Goal: Task Accomplishment & Management: Manage account settings

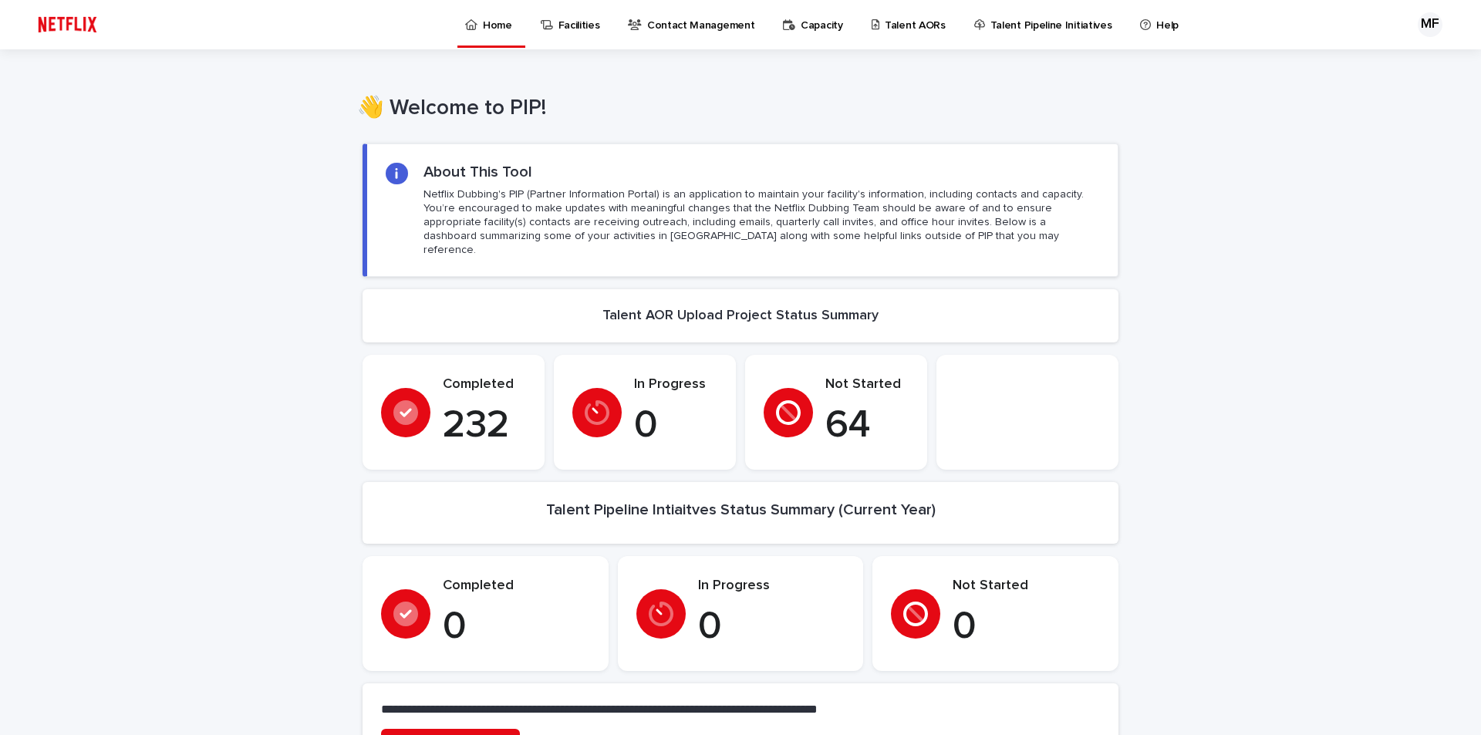
click at [803, 28] on p "Capacity" at bounding box center [821, 16] width 42 height 32
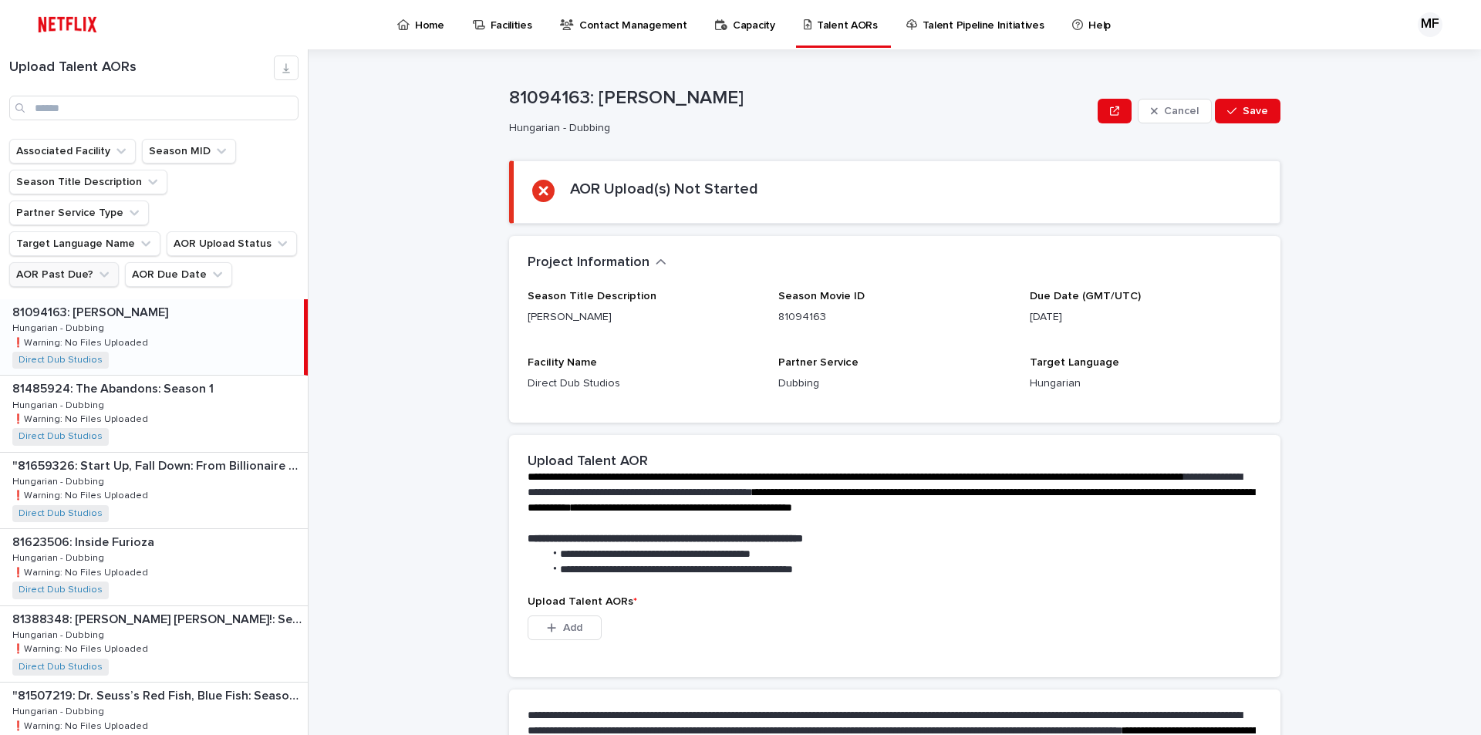
click at [80, 262] on button "AOR Past Due?" at bounding box center [63, 274] width 109 height 25
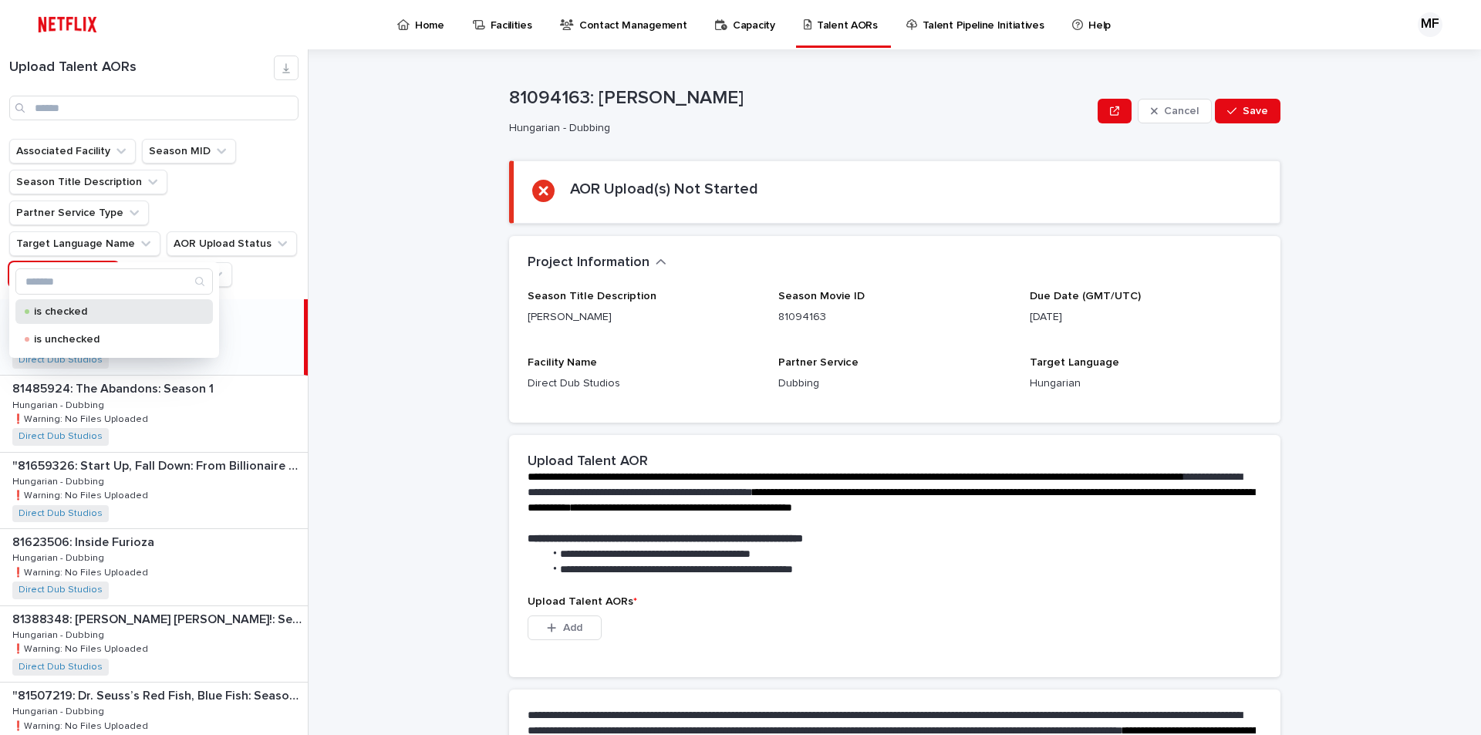
click at [86, 314] on p "is checked" at bounding box center [111, 311] width 154 height 11
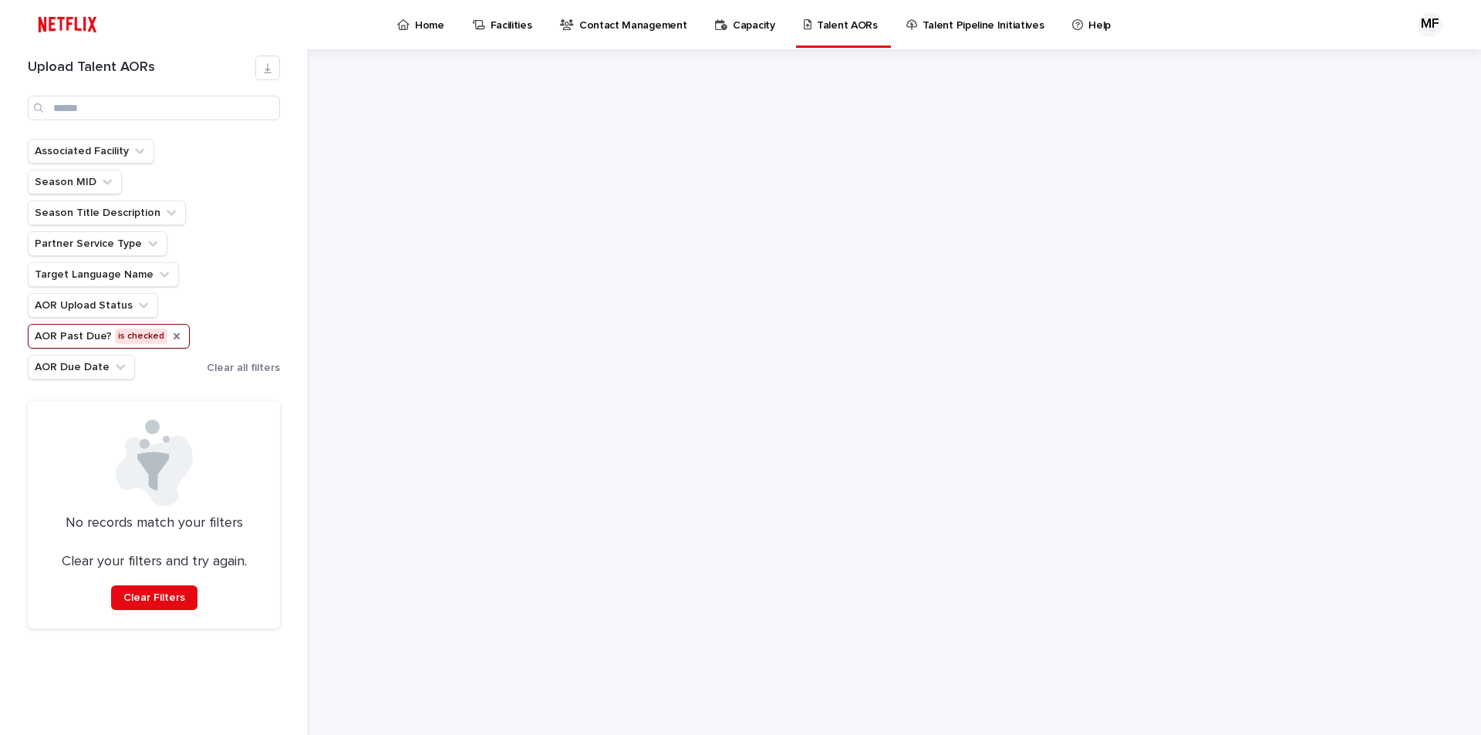
click at [173, 339] on icon "AOR Past Due?" at bounding box center [176, 336] width 6 height 6
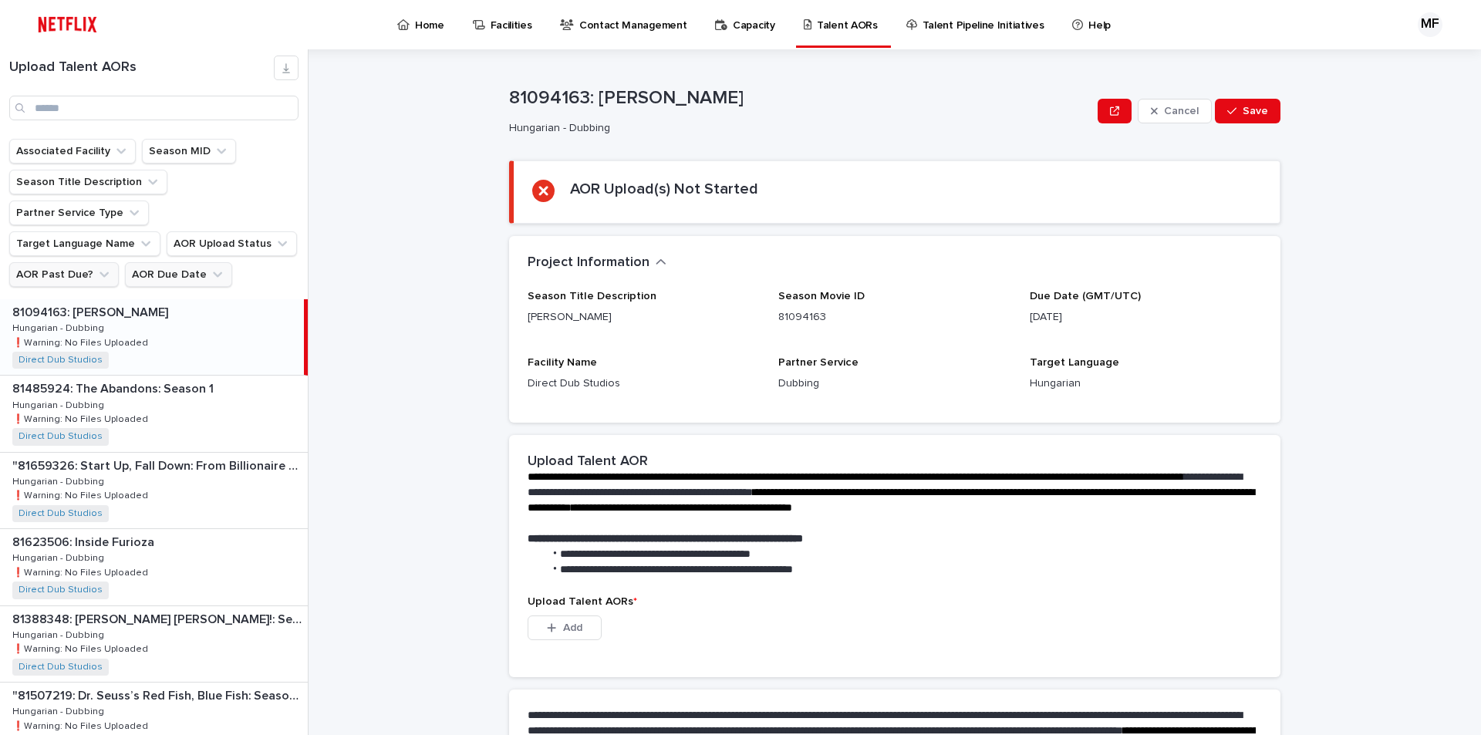
click at [170, 262] on button "AOR Due Date" at bounding box center [178, 274] width 107 height 25
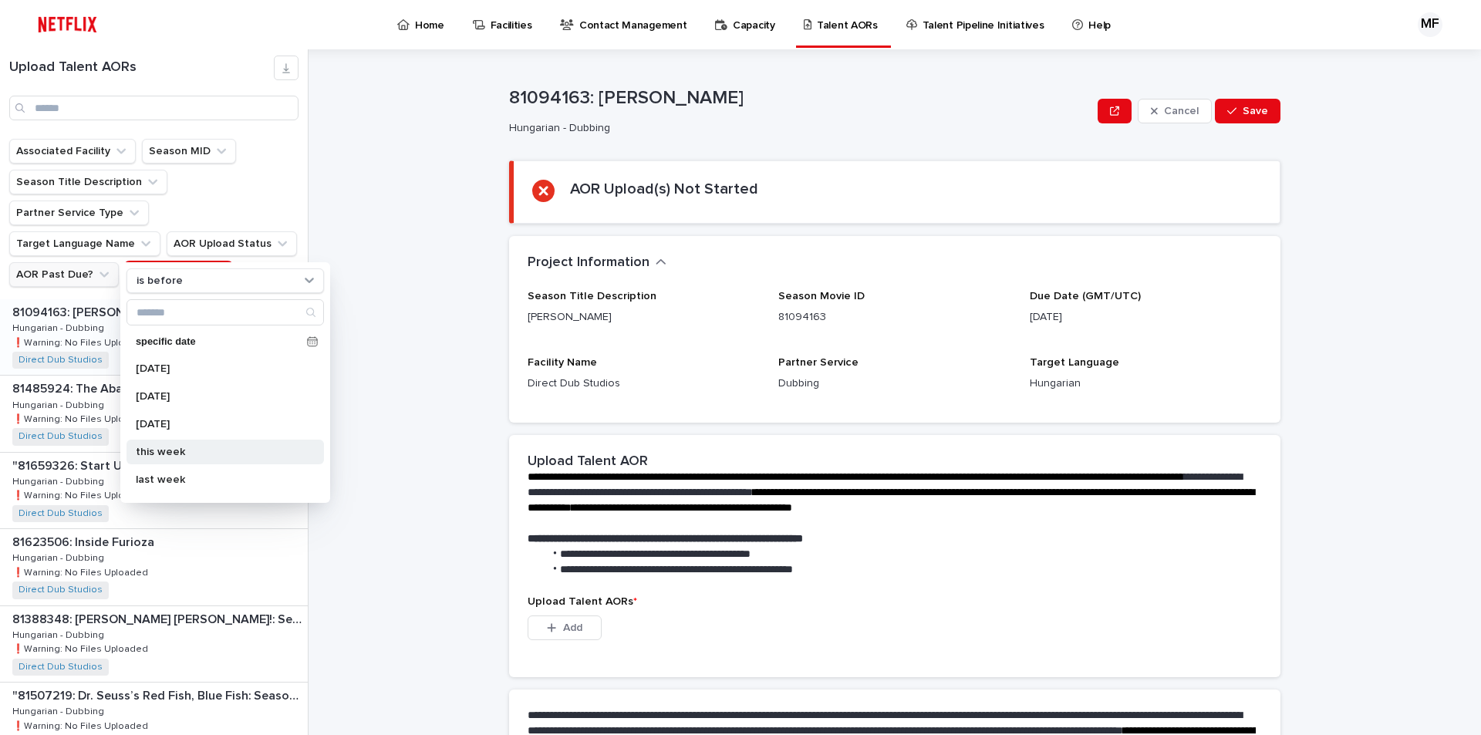
click at [215, 450] on p "this week" at bounding box center [217, 451] width 163 height 11
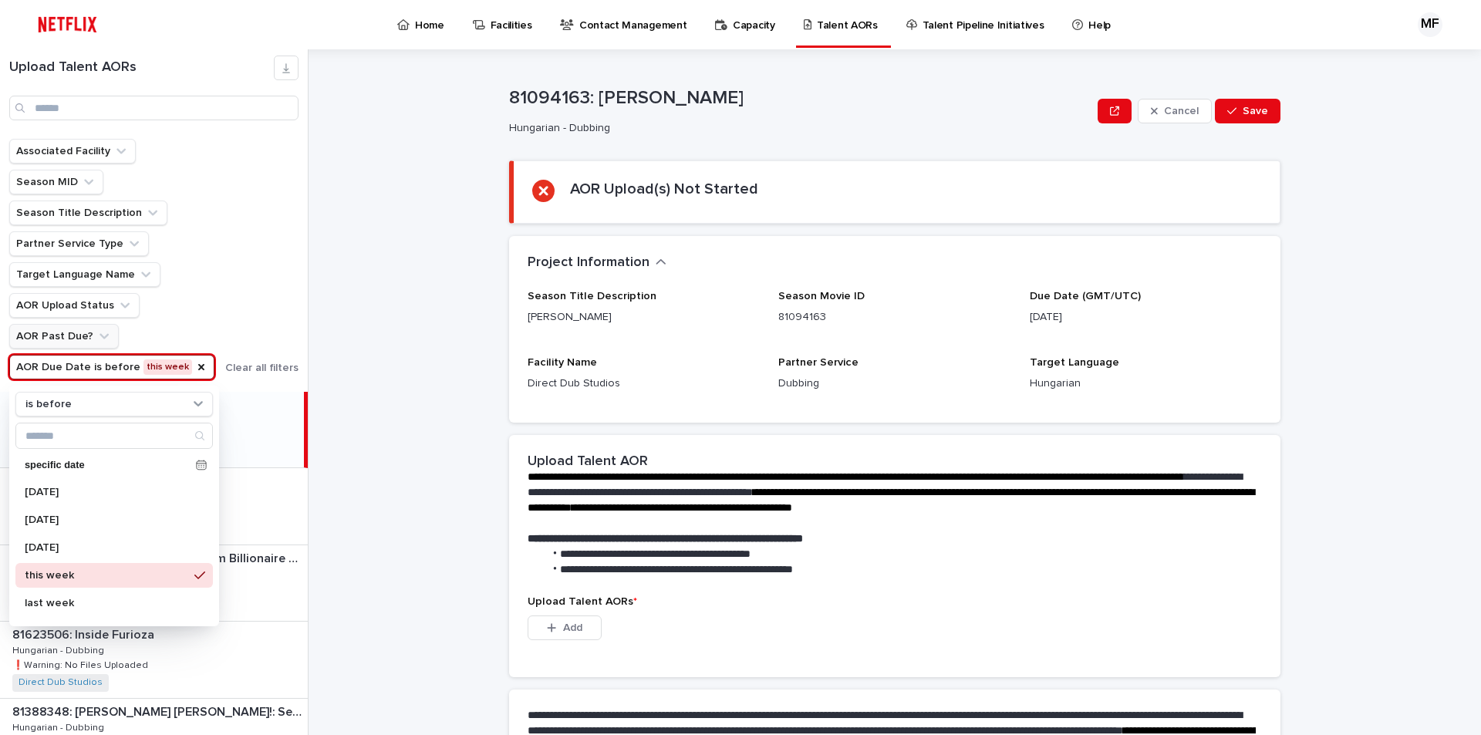
click at [444, 520] on div "**********" at bounding box center [904, 392] width 1154 height 686
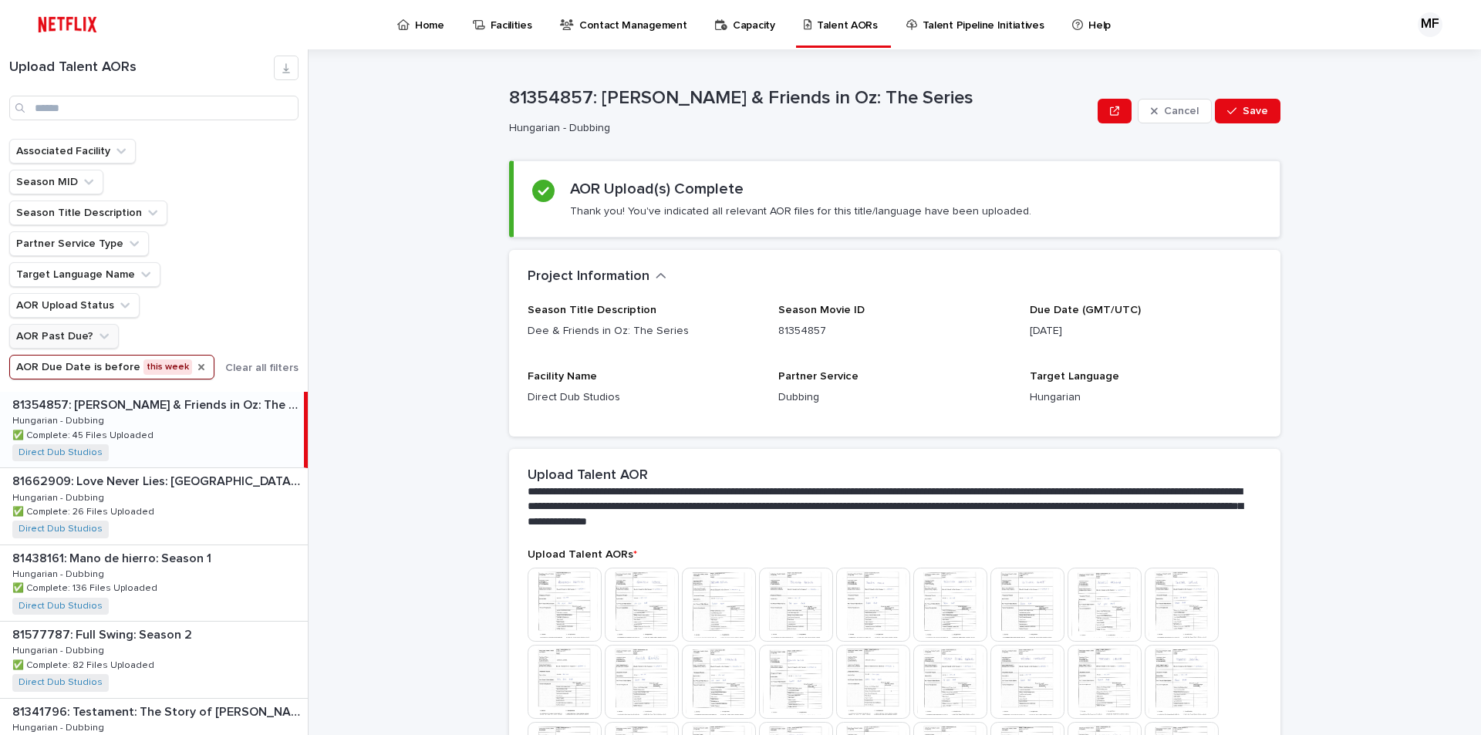
click at [195, 363] on icon "AOR Due Date" at bounding box center [201, 367] width 12 height 12
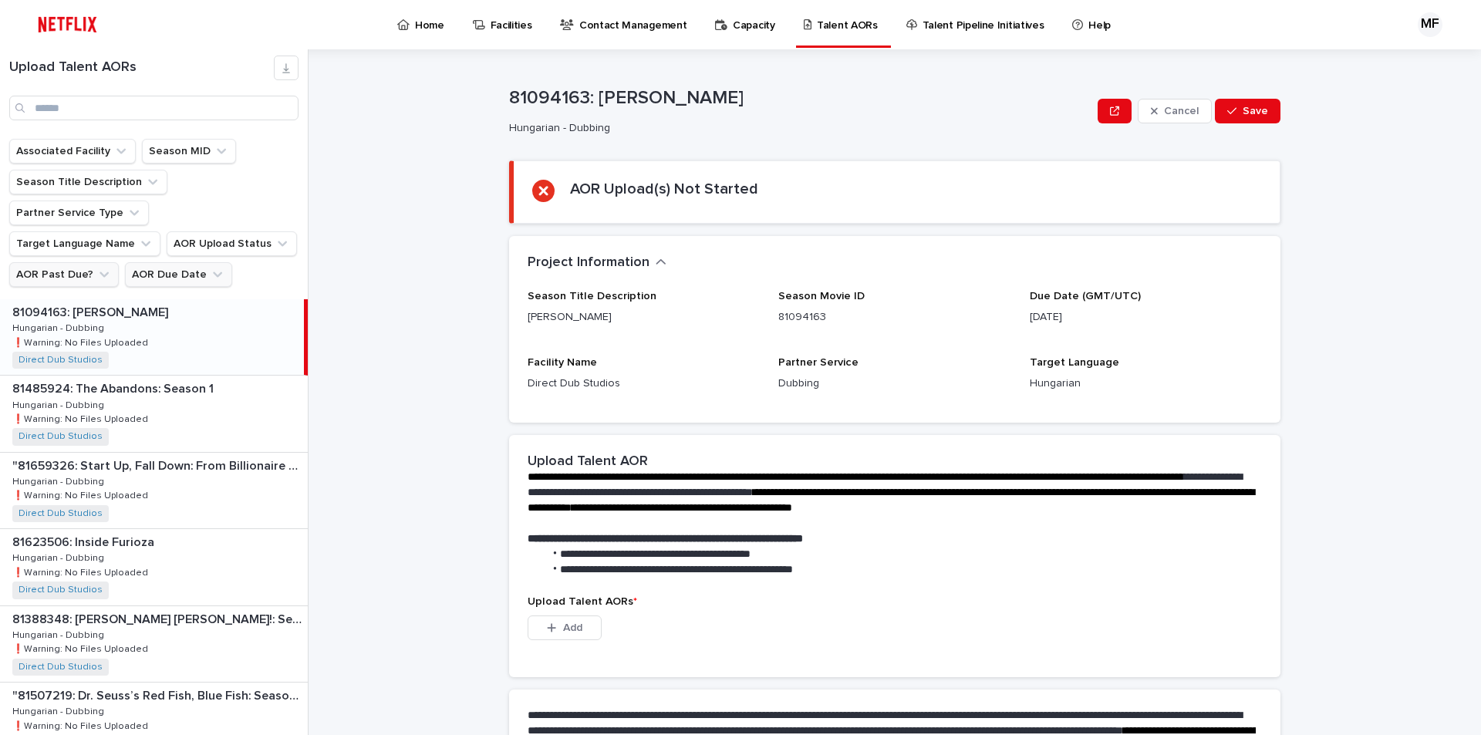
click at [178, 262] on button "AOR Due Date" at bounding box center [178, 274] width 107 height 25
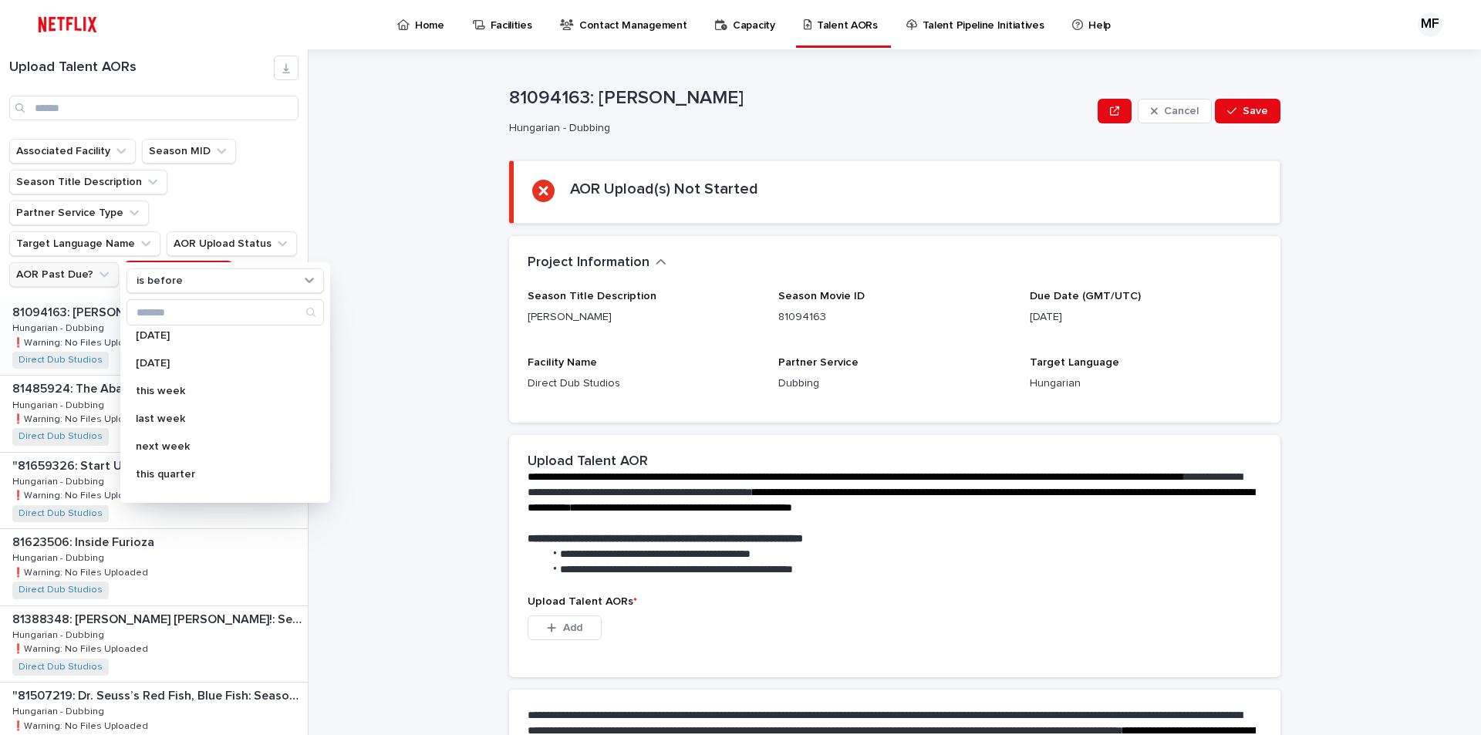
scroll to position [63, 0]
click at [245, 433] on div "next week" at bounding box center [224, 444] width 197 height 25
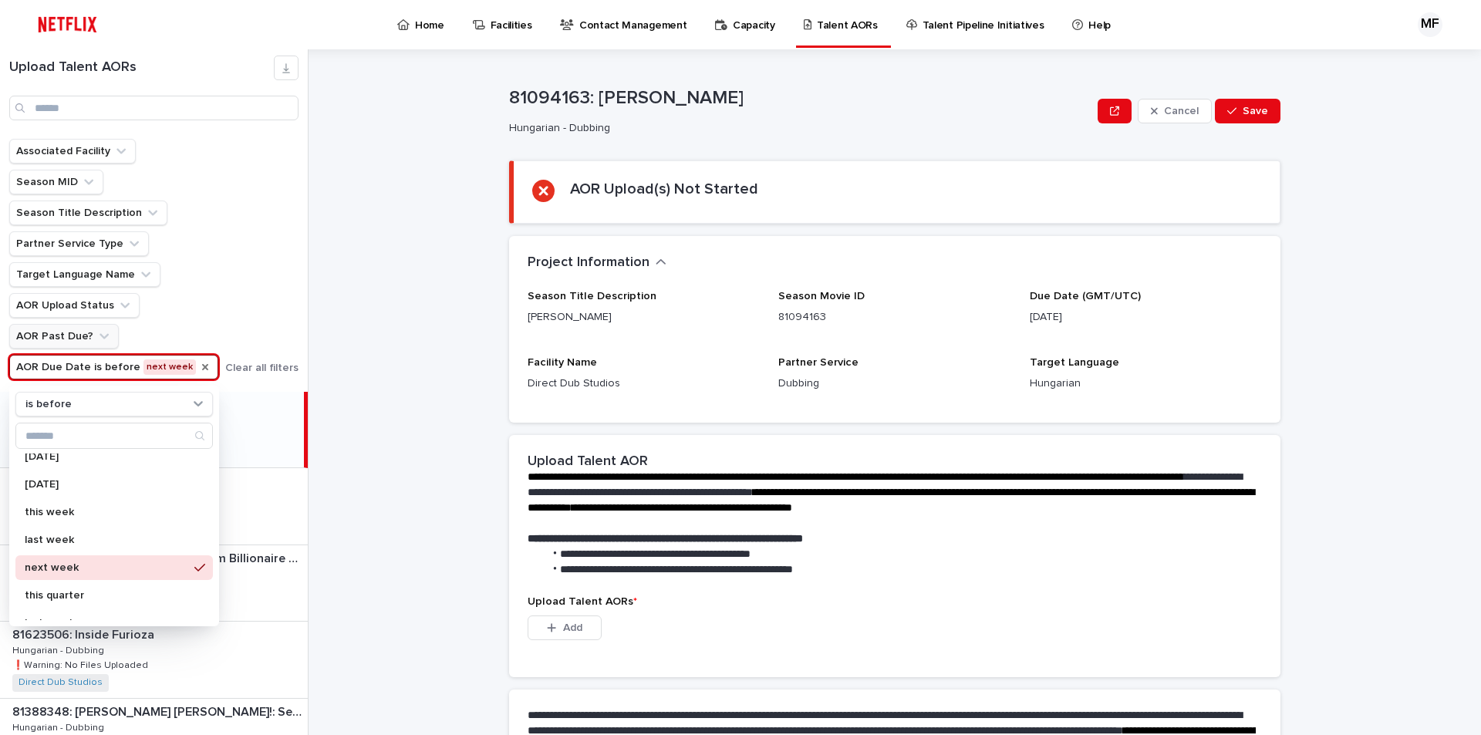
click at [406, 436] on div "**********" at bounding box center [904, 392] width 1154 height 686
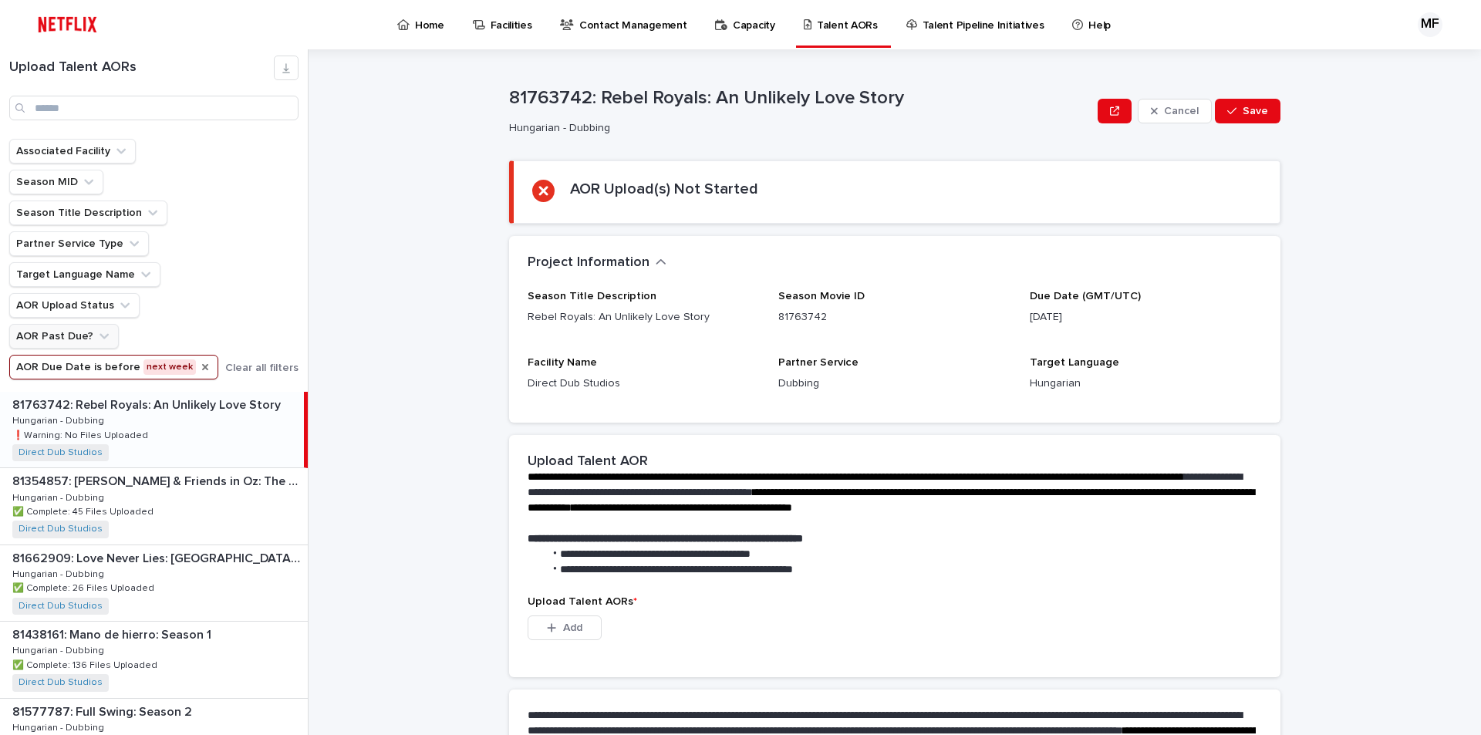
click at [225, 429] on div "81763742: Rebel Royals: An Unlikely Love Story 81763742: Rebel Royals: An Unlik…" at bounding box center [152, 430] width 304 height 76
click at [585, 623] on button "Add" at bounding box center [564, 627] width 74 height 25
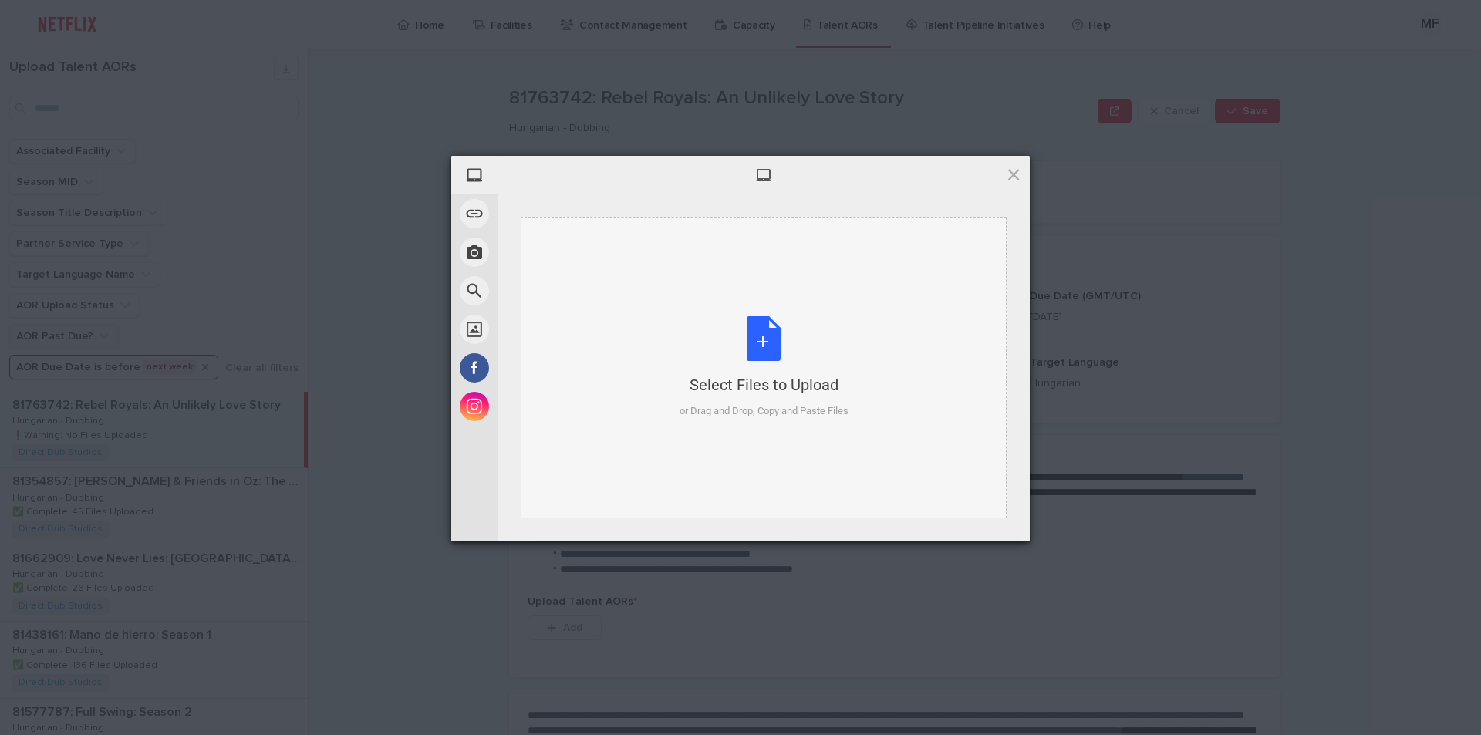
click at [669, 404] on div "Select Files to Upload or Drag and Drop, Copy and Paste Files" at bounding box center [763, 367] width 486 height 301
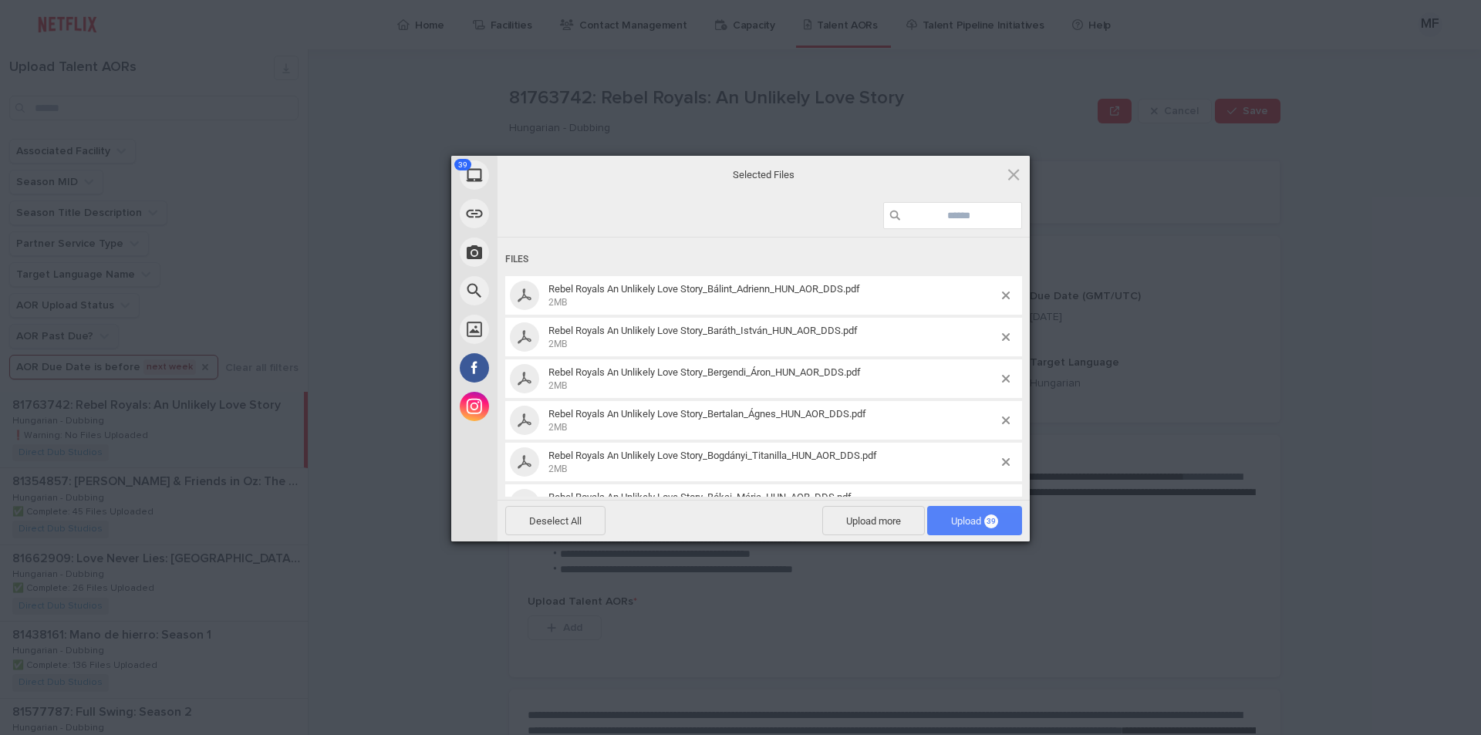
click at [966, 515] on span "Upload 39" at bounding box center [974, 521] width 47 height 12
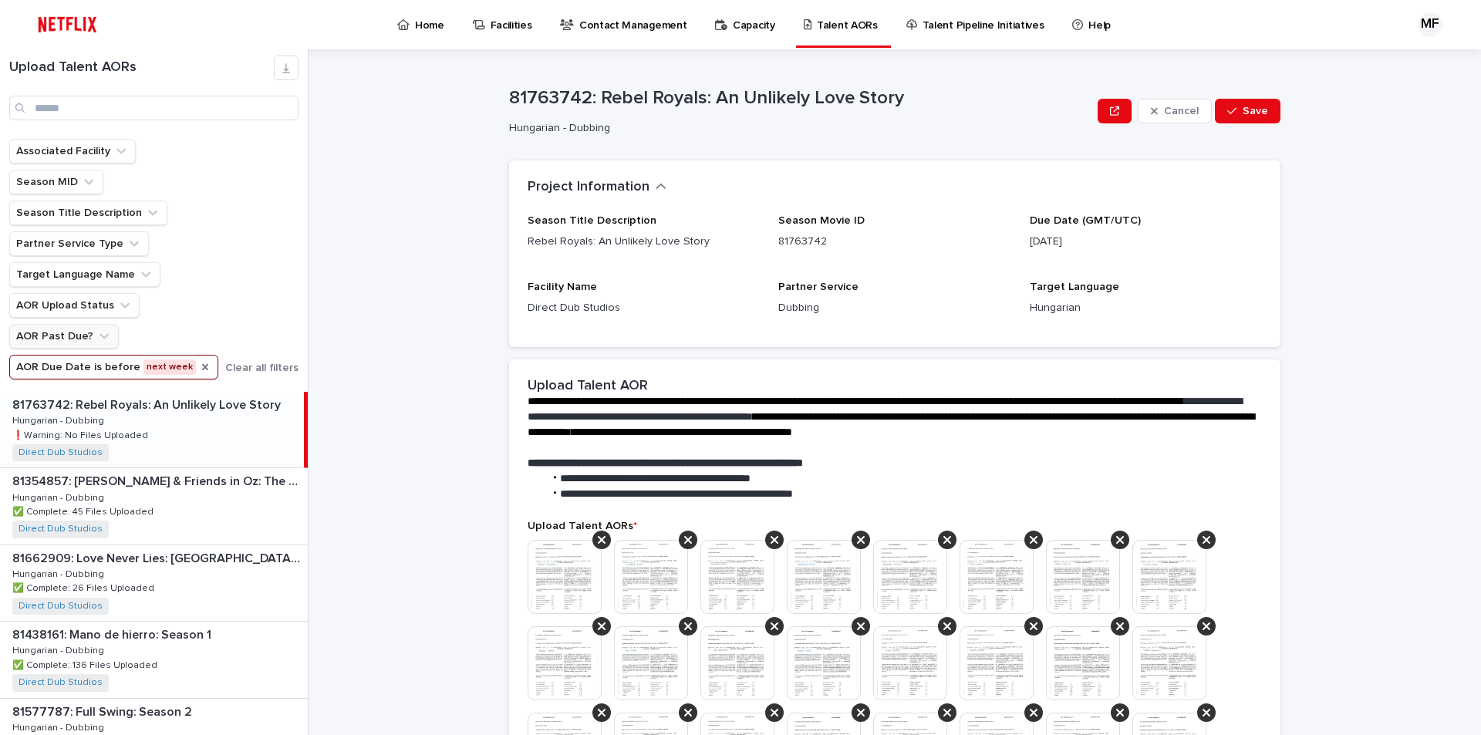
scroll to position [595, 0]
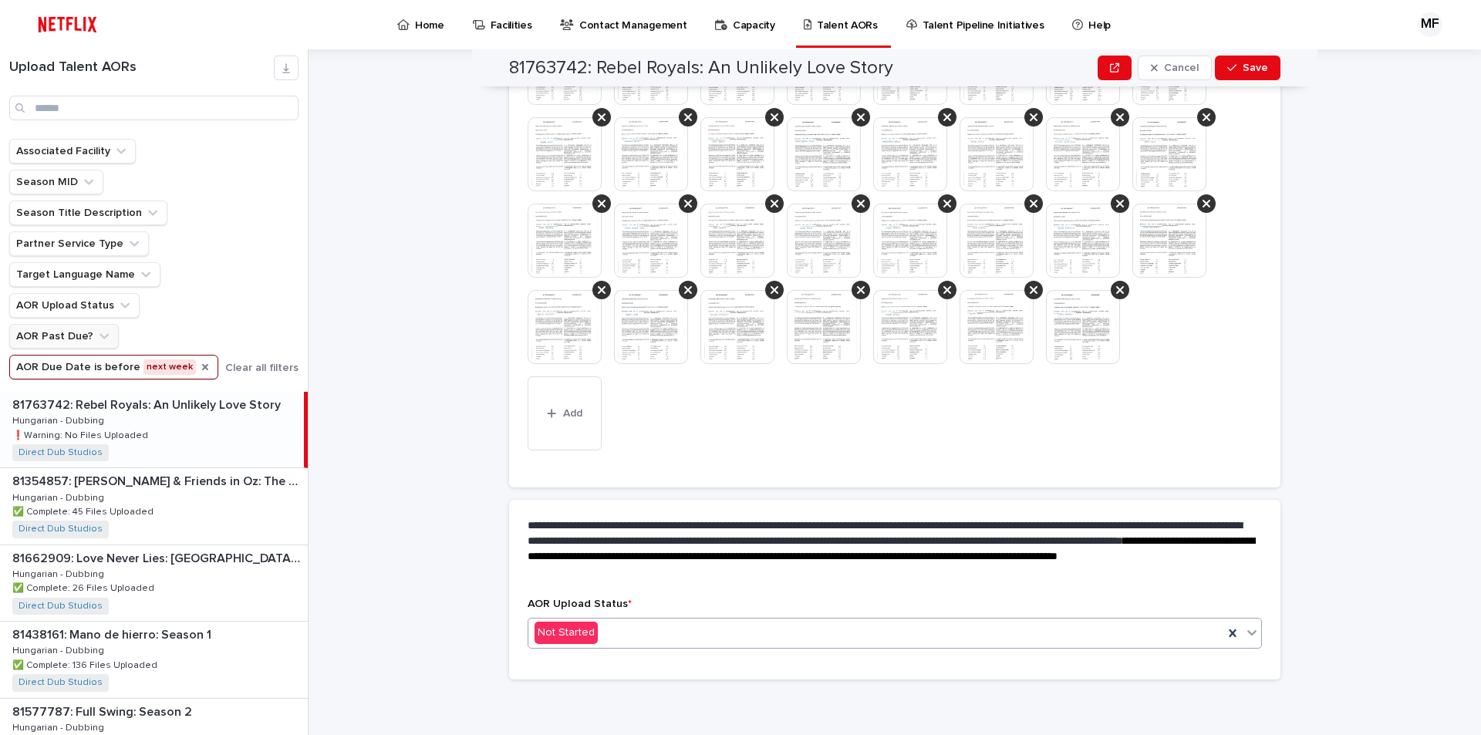
click at [723, 637] on div "Not Started" at bounding box center [875, 632] width 695 height 25
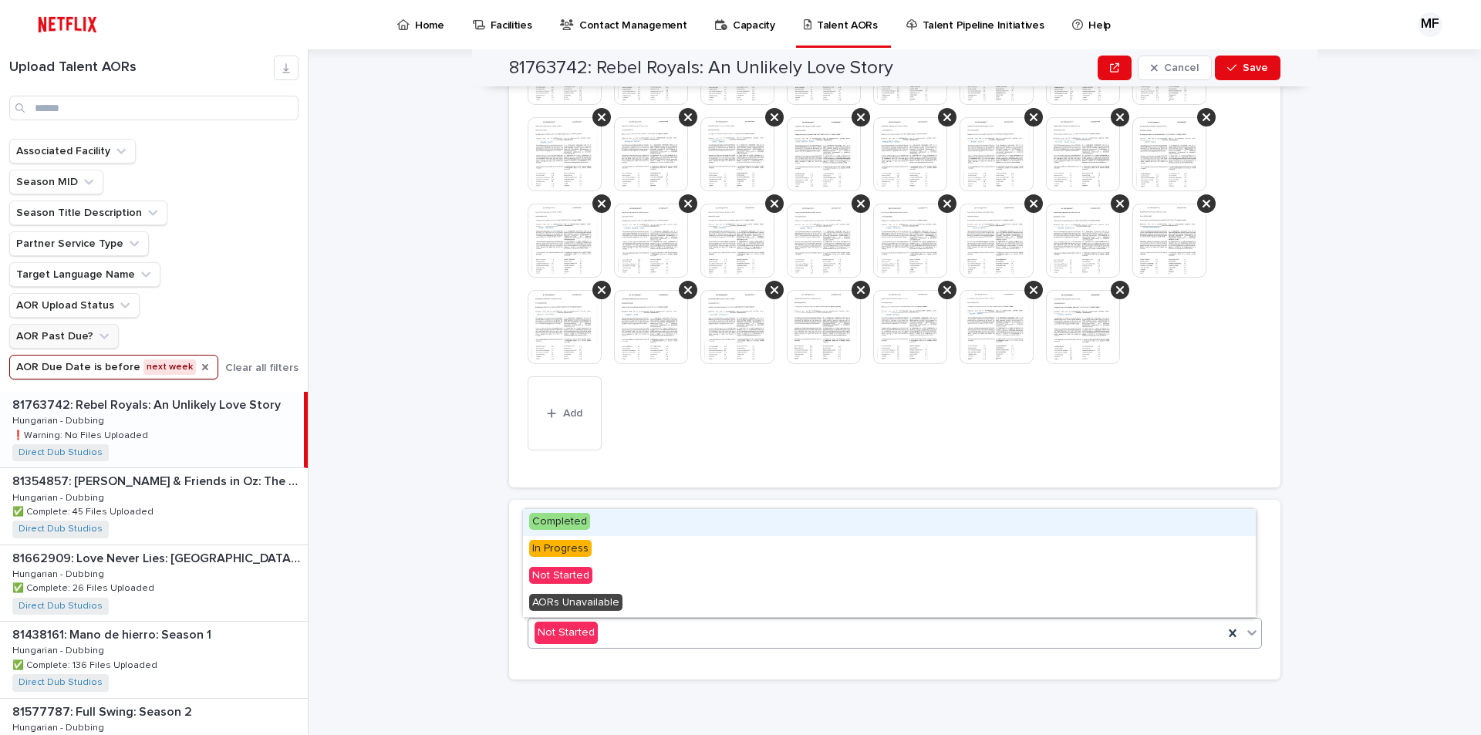
click at [585, 527] on span "Completed" at bounding box center [559, 521] width 61 height 17
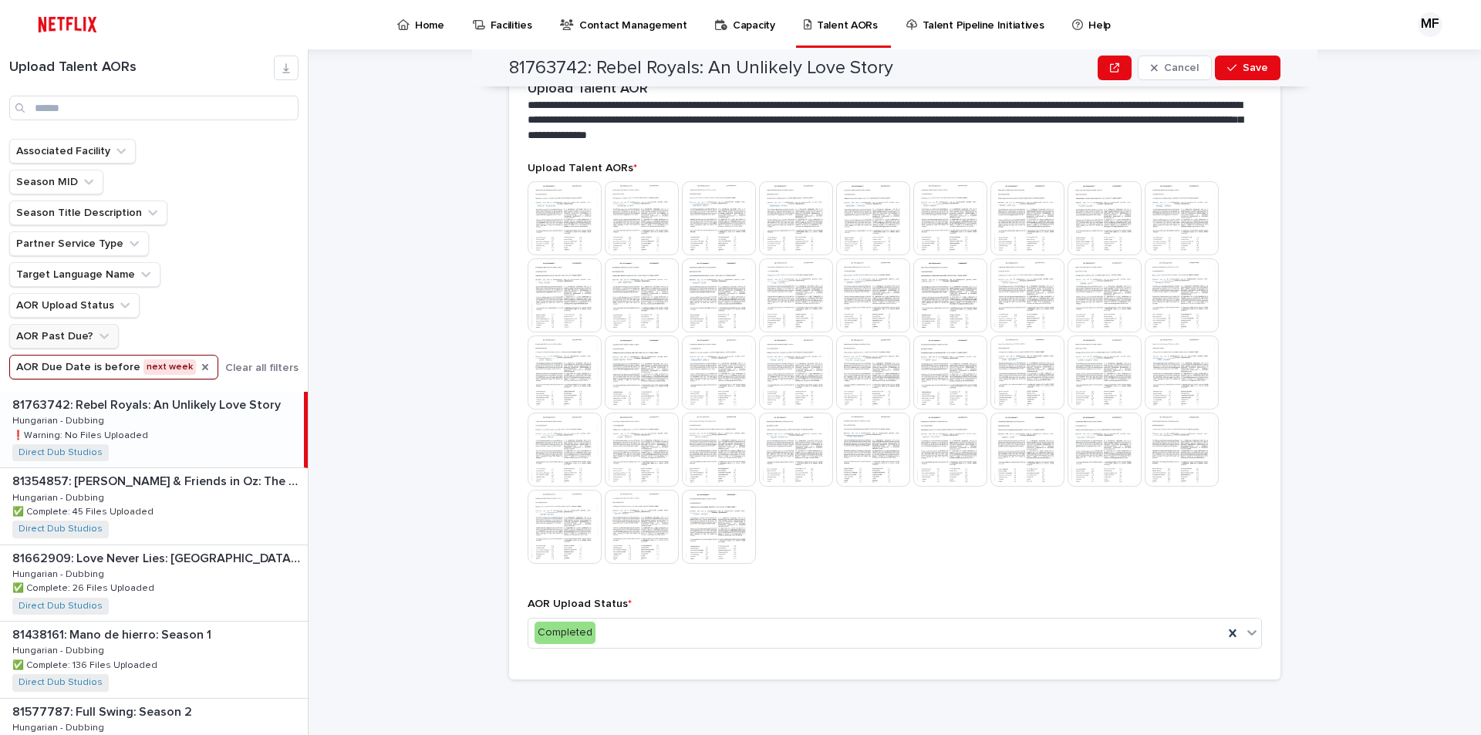
scroll to position [0, 0]
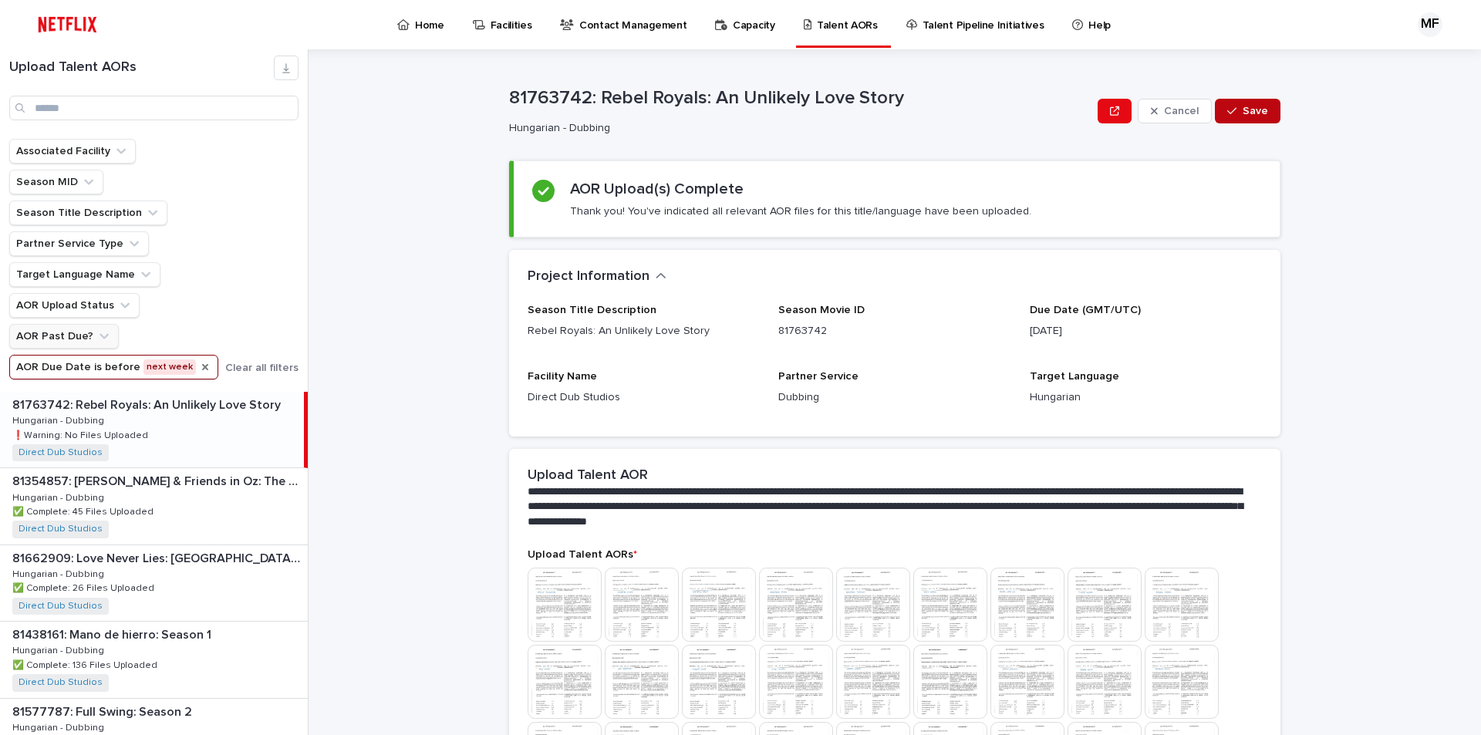
click at [1241, 105] on button "Save" at bounding box center [1247, 111] width 66 height 25
click at [136, 116] on input "Search" at bounding box center [153, 108] width 289 height 25
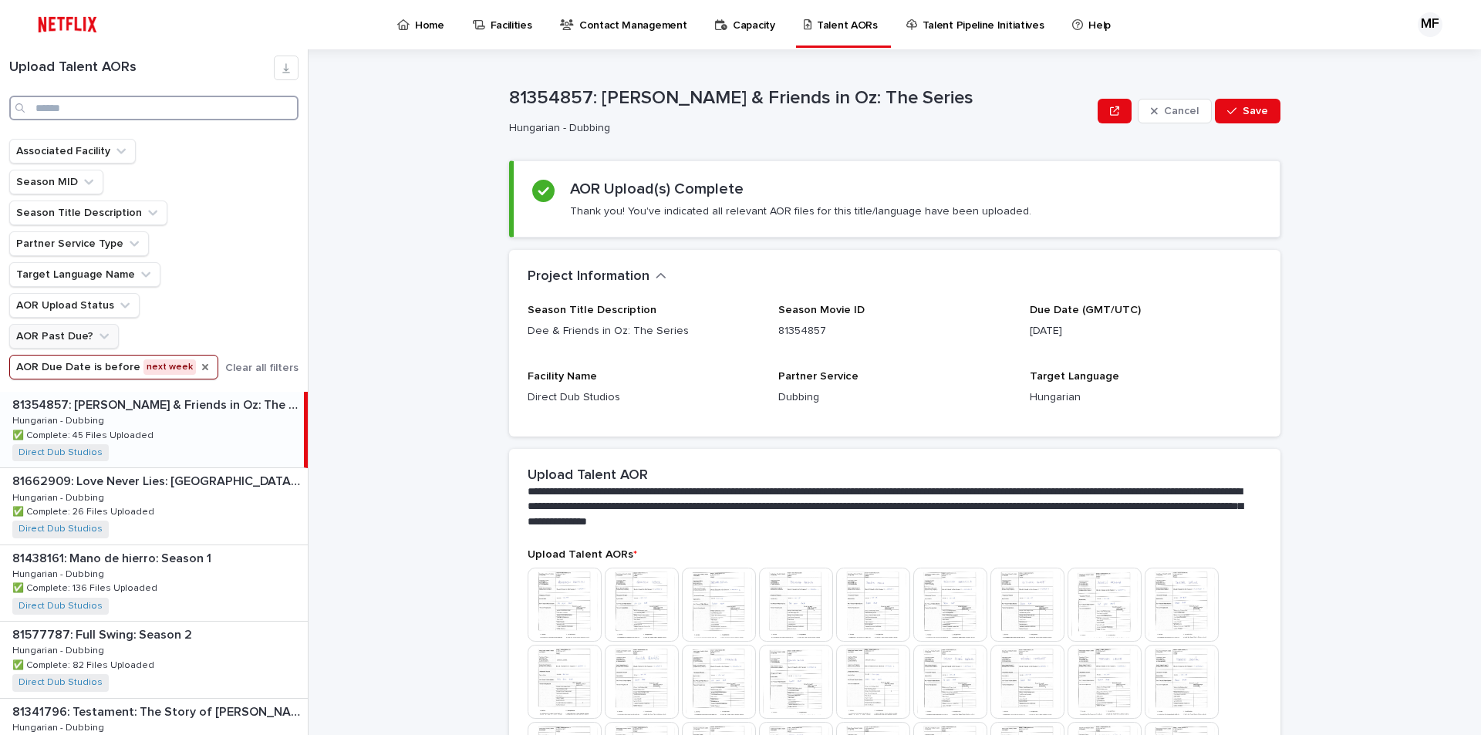
click at [116, 112] on input "Search" at bounding box center [153, 108] width 289 height 25
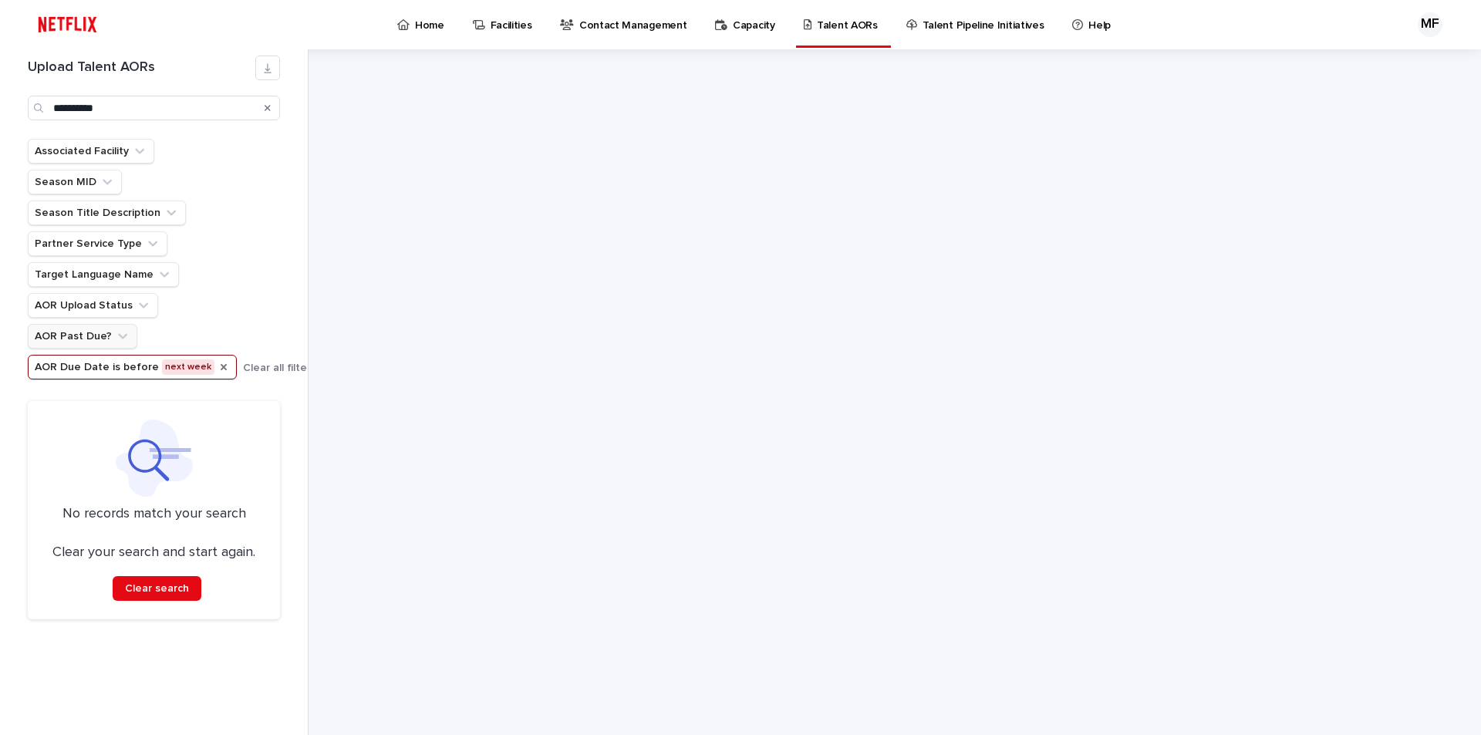
click at [217, 365] on icon "AOR Due Date" at bounding box center [223, 367] width 12 height 12
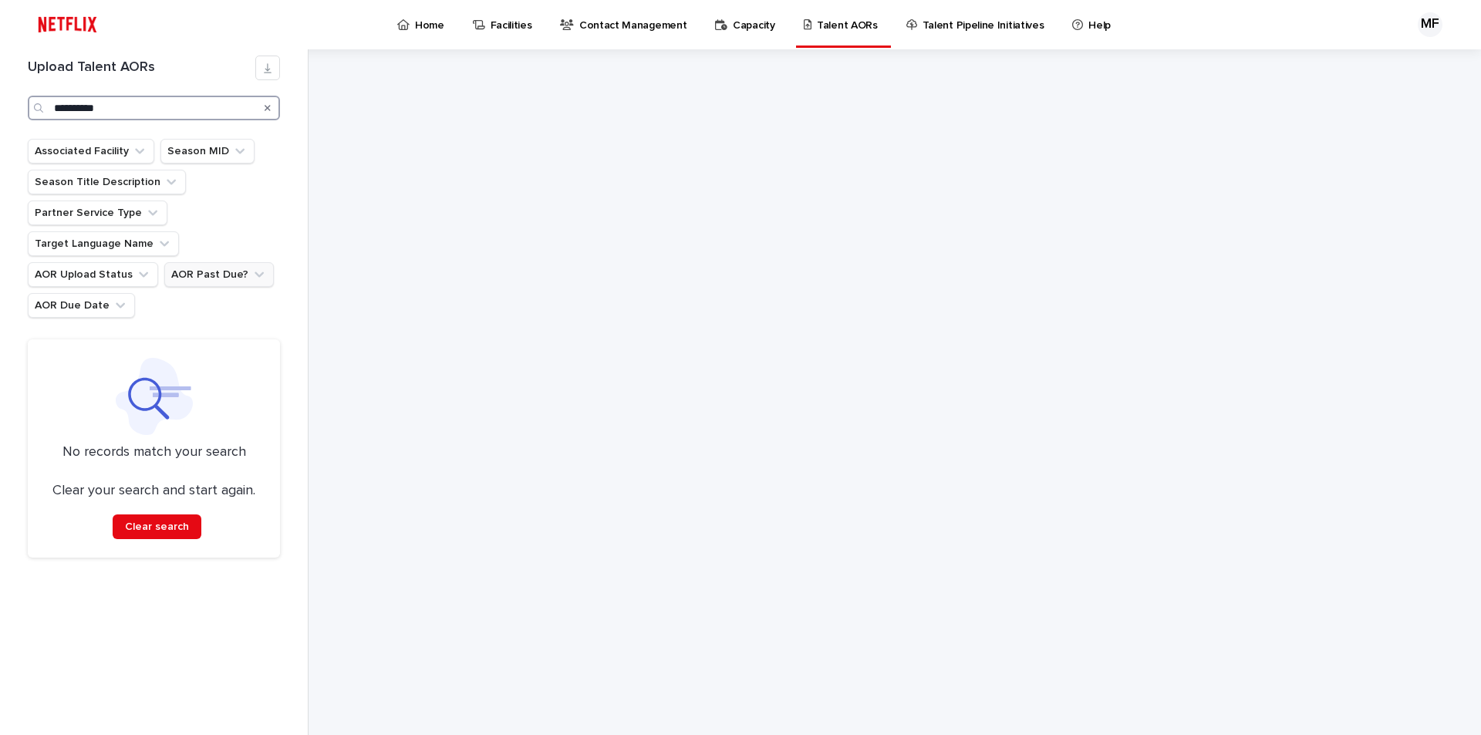
click at [130, 97] on input "**********" at bounding box center [154, 108] width 252 height 25
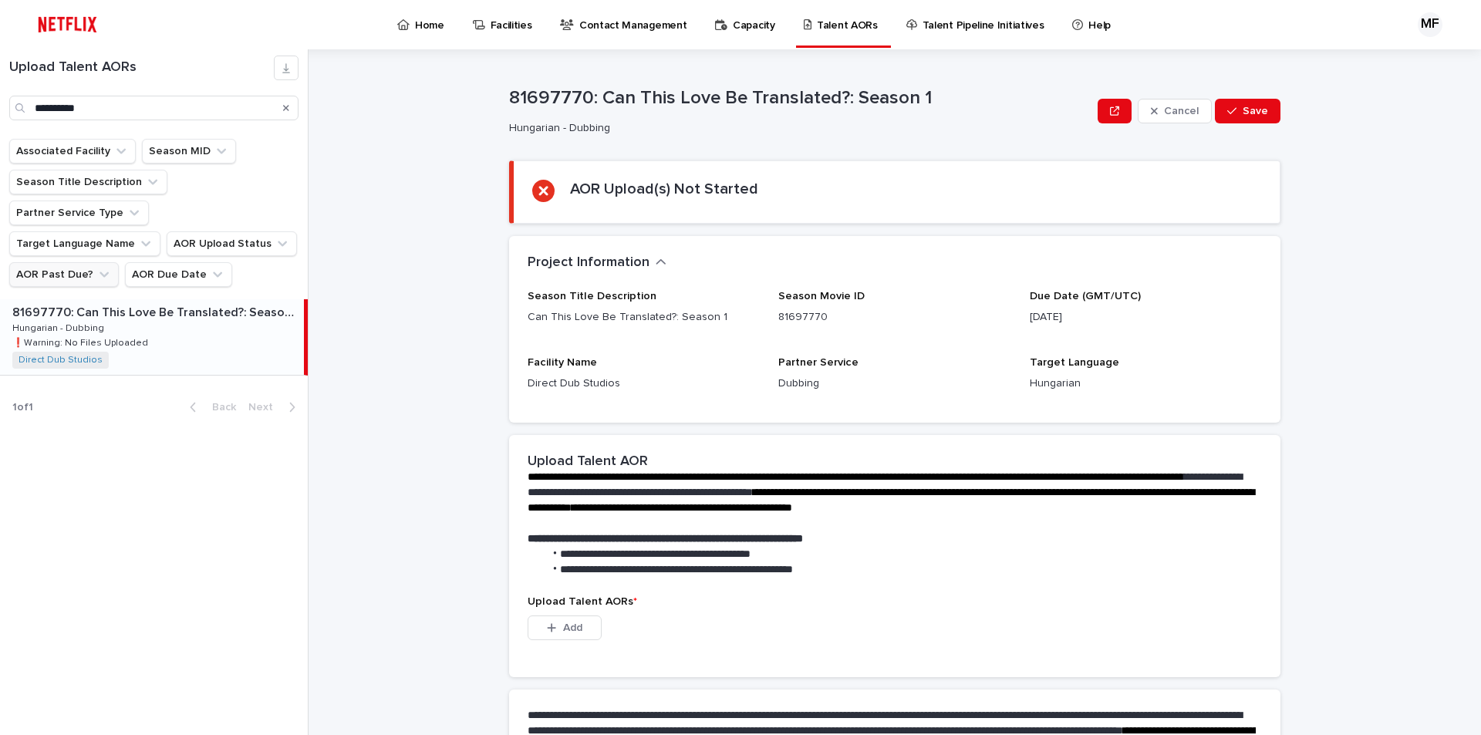
click at [184, 317] on div "81697770: Can This Love Be Translated?: Season 1 81697770: Can This Love Be Tra…" at bounding box center [152, 337] width 304 height 76
click at [215, 112] on input "**********" at bounding box center [153, 108] width 289 height 25
click at [207, 312] on div "81623506: Inside Furioza 81623506: Inside Furioza Hungarian - Dubbing Hungarian…" at bounding box center [152, 337] width 304 height 76
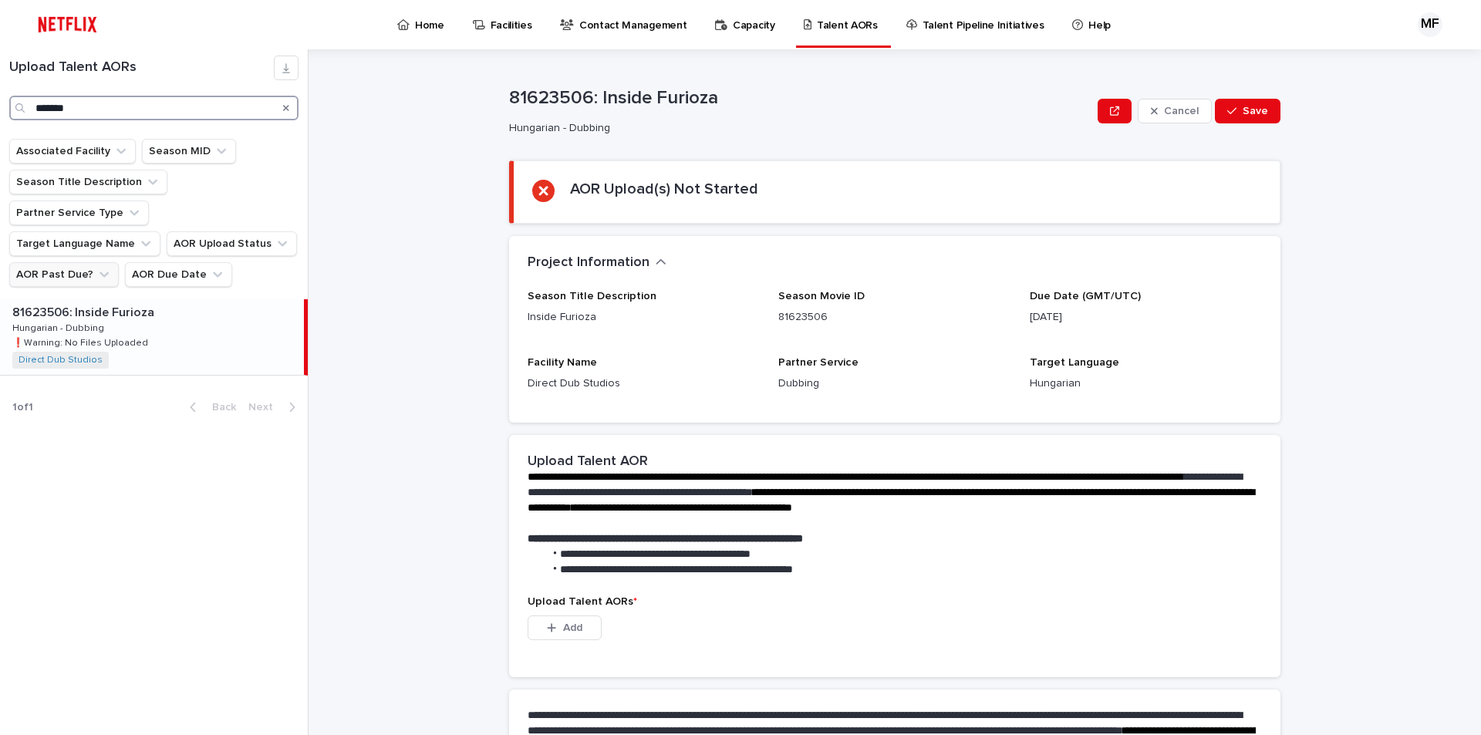
click at [218, 100] on input "*******" at bounding box center [153, 108] width 289 height 25
type input "*****"
click at [209, 305] on div "81662606: Nadie nos vio partir: Season 1 81662606: Nadie nos vio partir: Season…" at bounding box center [152, 337] width 304 height 76
